Goal: Transaction & Acquisition: Purchase product/service

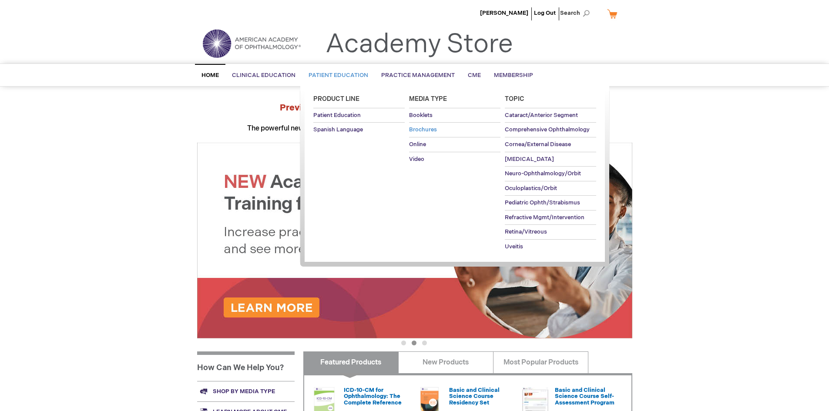
click at [423, 131] on span "Brochures" at bounding box center [423, 129] width 28 height 7
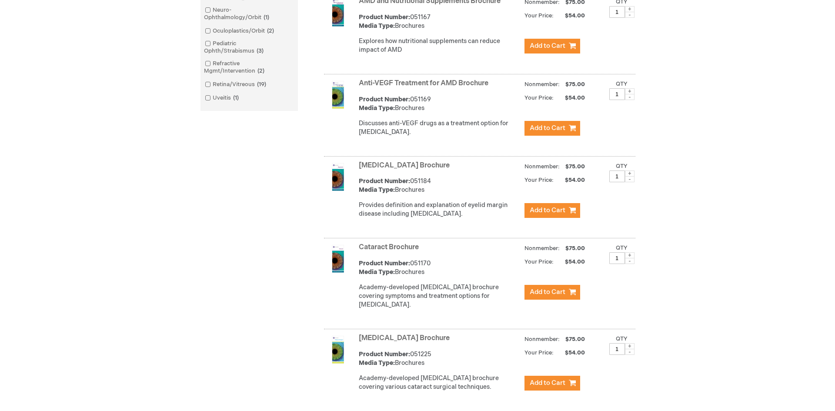
scroll to position [435, 0]
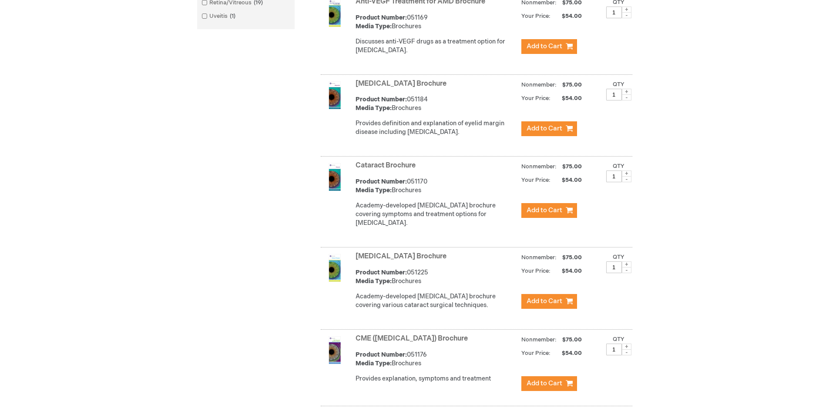
click at [619, 273] on input "1" at bounding box center [614, 267] width 16 height 12
type input "4"
click at [555, 305] on span "Add to Cart" at bounding box center [544, 301] width 36 height 8
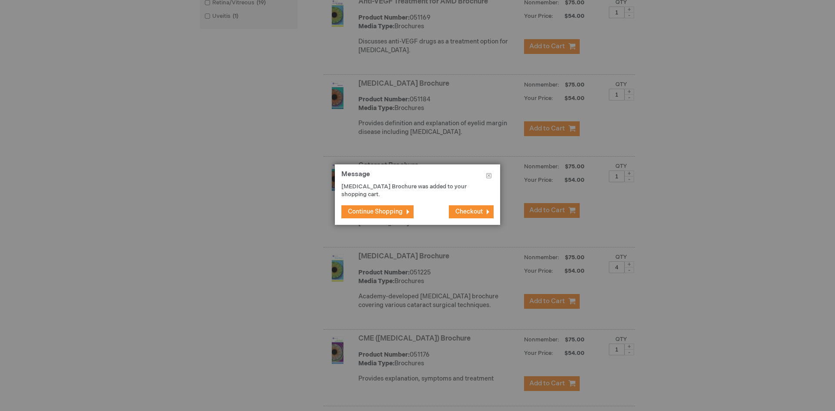
click at [470, 211] on span "Checkout" at bounding box center [468, 211] width 27 height 7
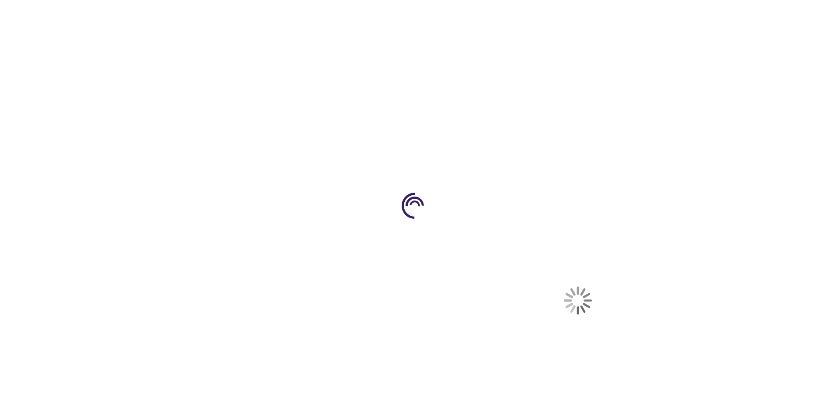
select select "US"
select select "62"
